Goal: Task Accomplishment & Management: Use online tool/utility

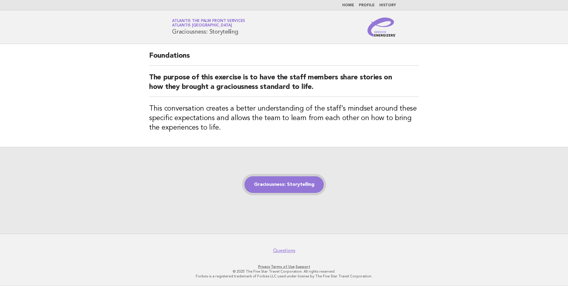
click at [284, 184] on link "Graciousness: Storytelling" at bounding box center [284, 184] width 79 height 17
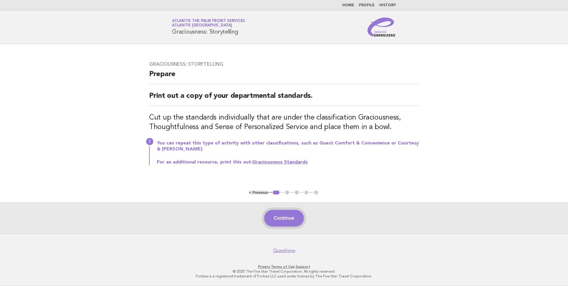
click at [282, 221] on button "Continue" at bounding box center [284, 218] width 40 height 17
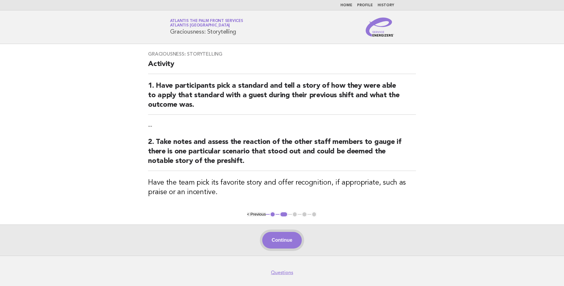
click at [286, 242] on button "Continue" at bounding box center [282, 240] width 40 height 17
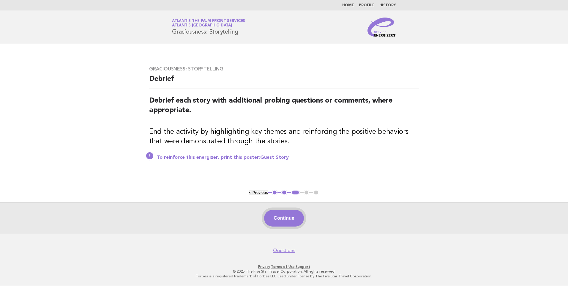
click at [290, 216] on button "Continue" at bounding box center [284, 218] width 40 height 17
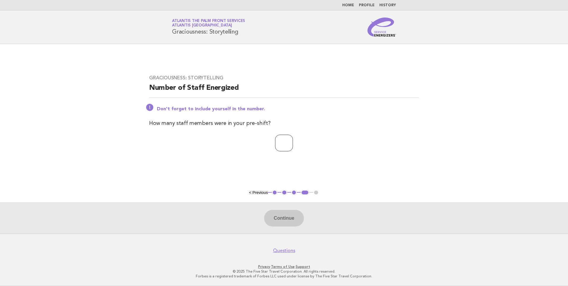
click at [276, 144] on input "number" at bounding box center [284, 143] width 18 height 17
click at [275, 141] on input "**" at bounding box center [284, 143] width 18 height 17
type input "*"
click at [289, 216] on button "Continue" at bounding box center [284, 218] width 40 height 17
